Goal: Browse casually

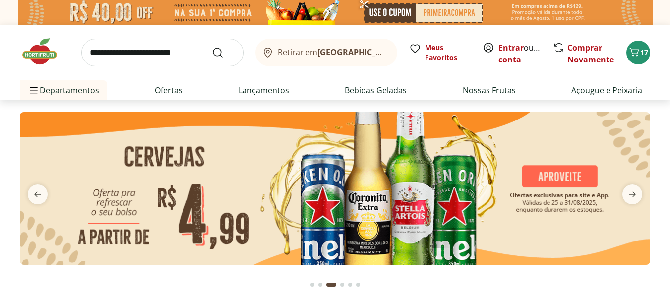
click at [638, 187] on span "next" at bounding box center [632, 194] width 20 height 20
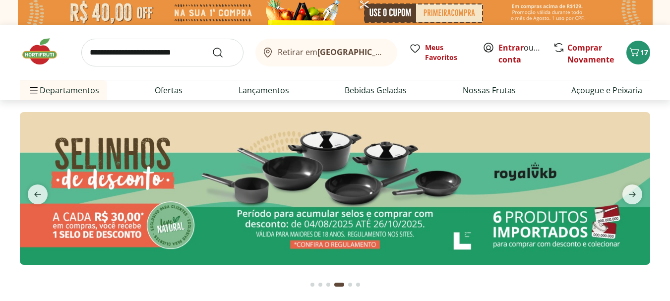
click at [638, 187] on span "next" at bounding box center [632, 194] width 20 height 20
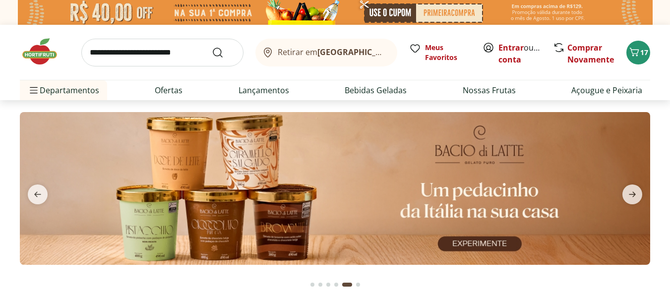
click at [638, 187] on span "next" at bounding box center [632, 194] width 20 height 20
